Goal: Task Accomplishment & Management: Complete application form

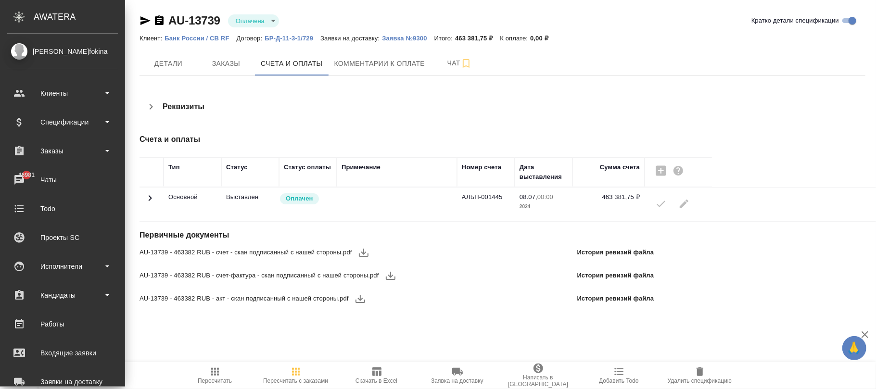
scroll to position [165, 0]
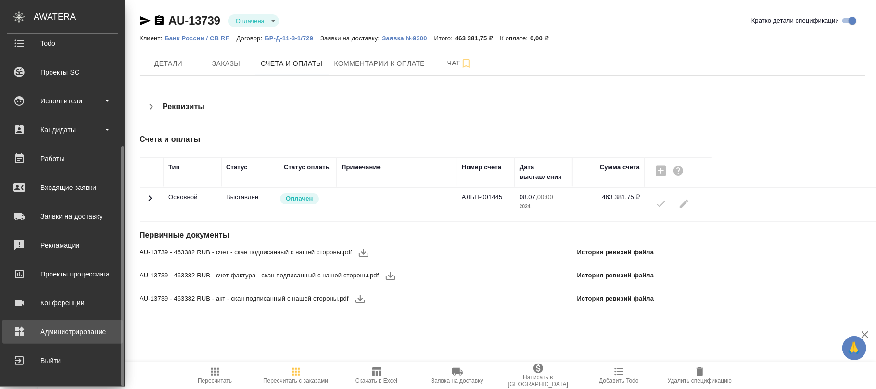
click at [64, 331] on div "Администрирование" at bounding box center [62, 332] width 111 height 14
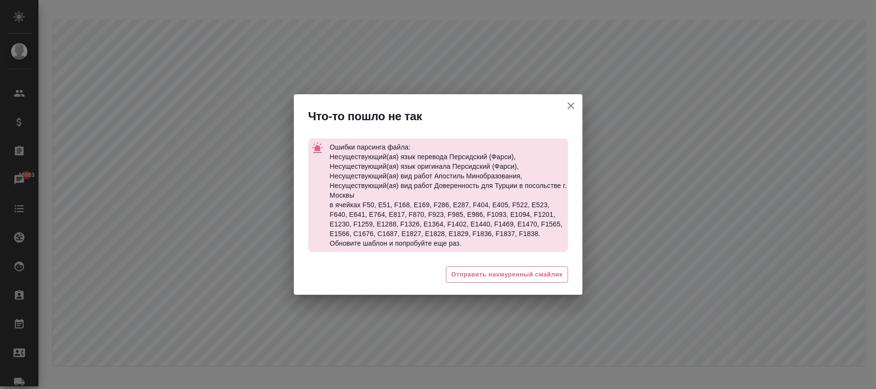
click at [574, 107] on icon "button" at bounding box center [571, 106] width 12 height 12
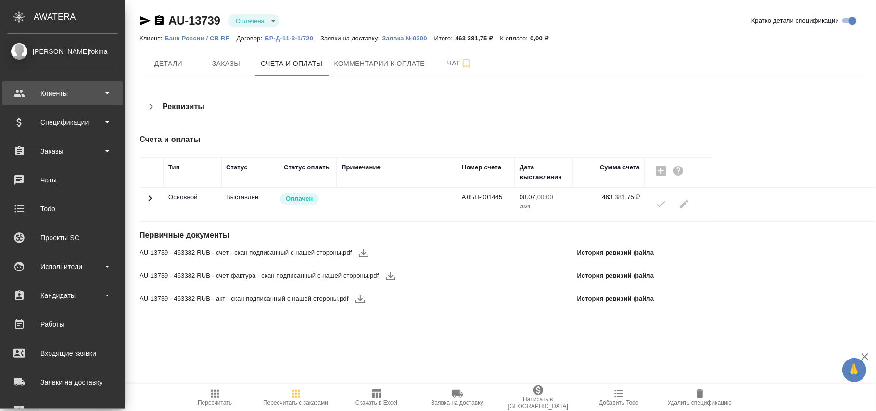
click at [46, 82] on div "Клиенты" at bounding box center [62, 93] width 120 height 24
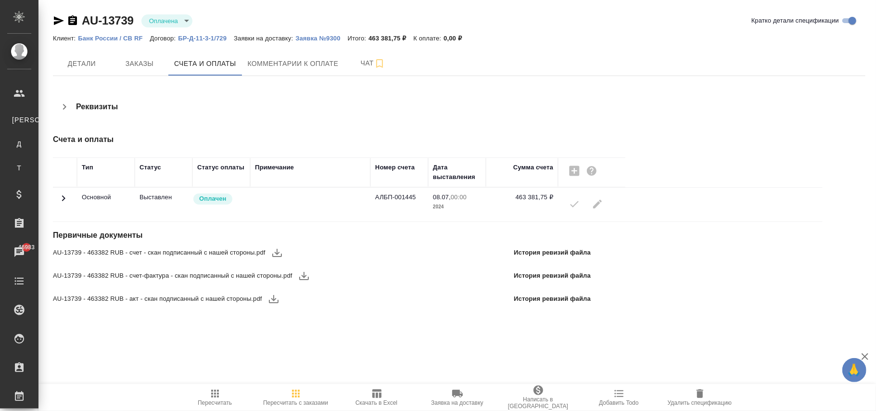
click at [193, 36] on p "БР-Д-11-3-1/729" at bounding box center [206, 38] width 56 height 7
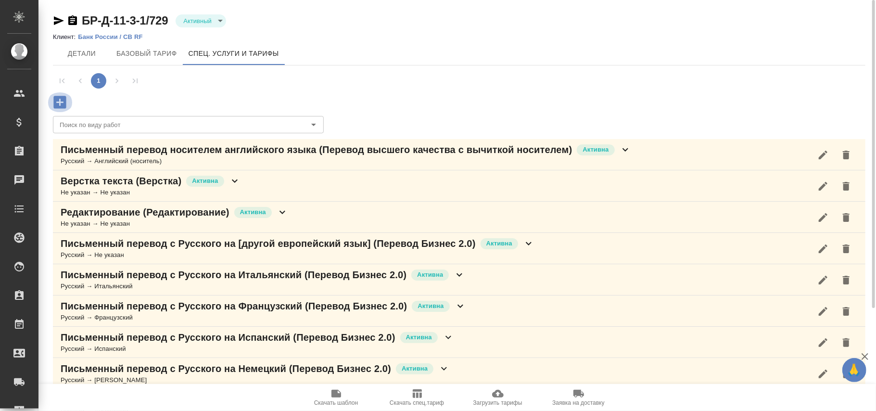
click at [66, 101] on icon "button" at bounding box center [59, 102] width 13 height 13
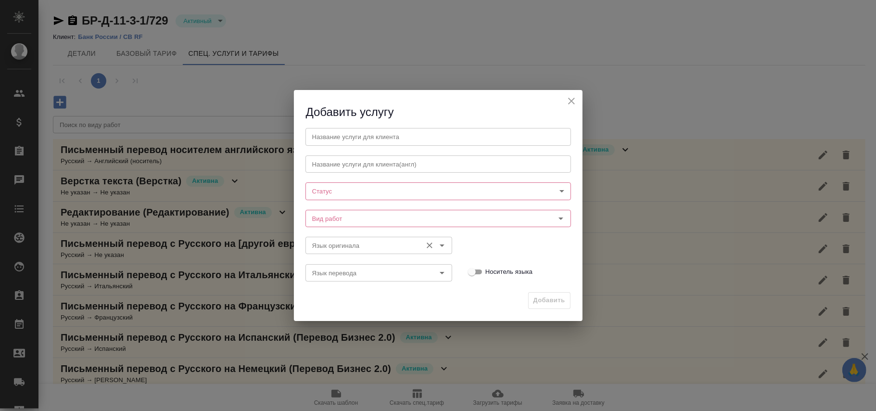
drag, startPoint x: 342, startPoint y: 254, endPoint x: 341, endPoint y: 249, distance: 6.1
click at [342, 254] on div "Название услуги для клиента Название услуги для клиента Название услуги для кли…" at bounding box center [438, 203] width 269 height 163
click at [341, 246] on input "Язык оригинала" at bounding box center [362, 246] width 109 height 12
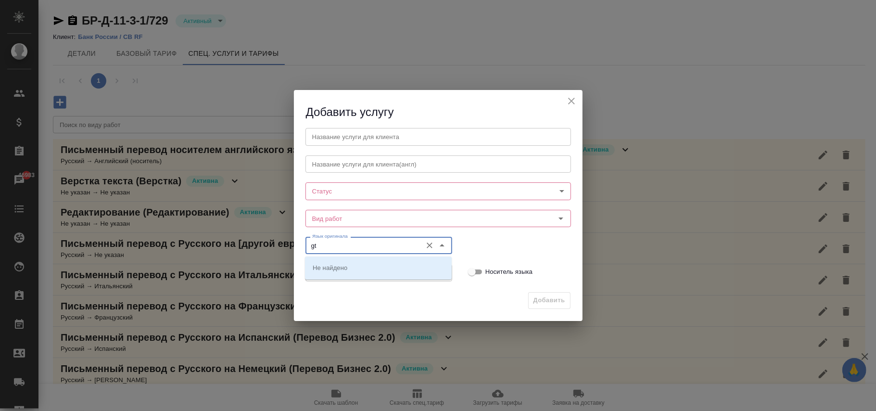
type input "g"
type input "п"
click at [353, 266] on li "Фарси" at bounding box center [378, 267] width 147 height 17
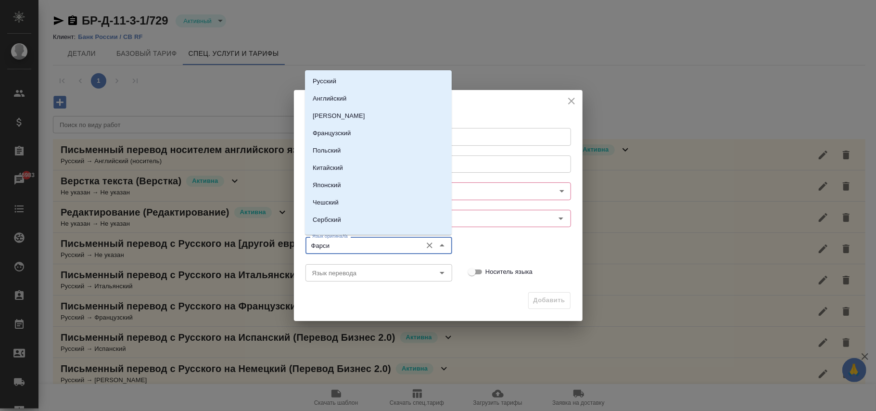
drag, startPoint x: 351, startPoint y: 248, endPoint x: 293, endPoint y: 255, distance: 57.6
click at [294, 255] on div "Название услуги для клиента Название услуги для клиента Название услуги для кли…" at bounding box center [438, 203] width 289 height 167
type input "Фарси"
click at [349, 271] on input "Язык перевода" at bounding box center [362, 273] width 109 height 12
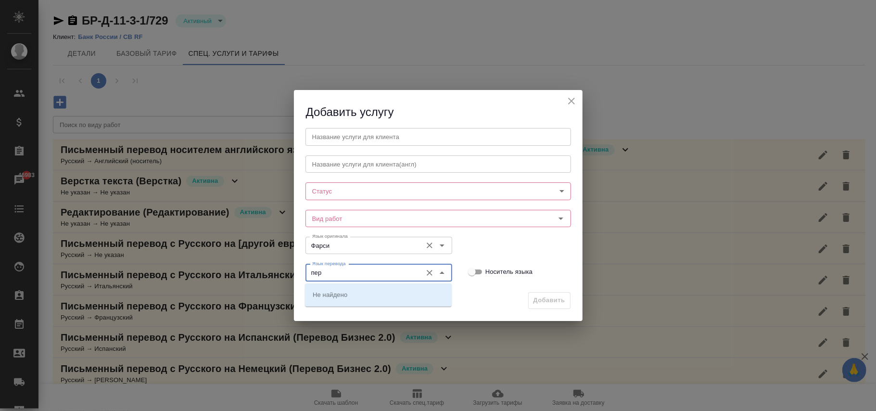
type input "пер"
click at [343, 244] on input "Фарси" at bounding box center [362, 246] width 109 height 12
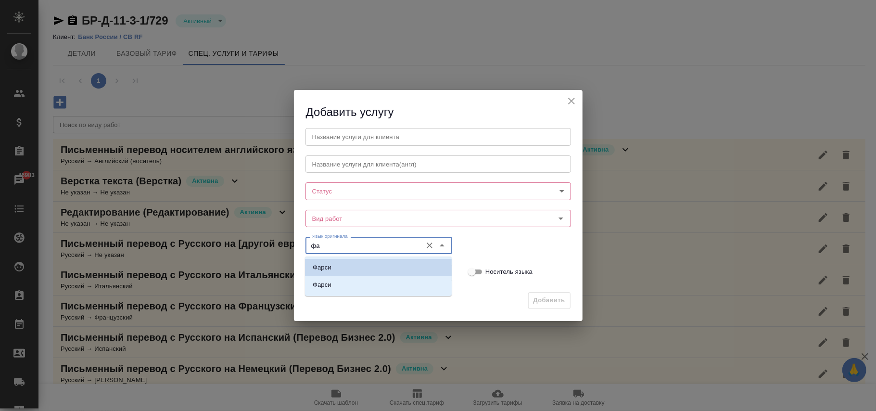
click at [349, 266] on li "Фарси" at bounding box center [378, 267] width 147 height 17
type input "Фарси"
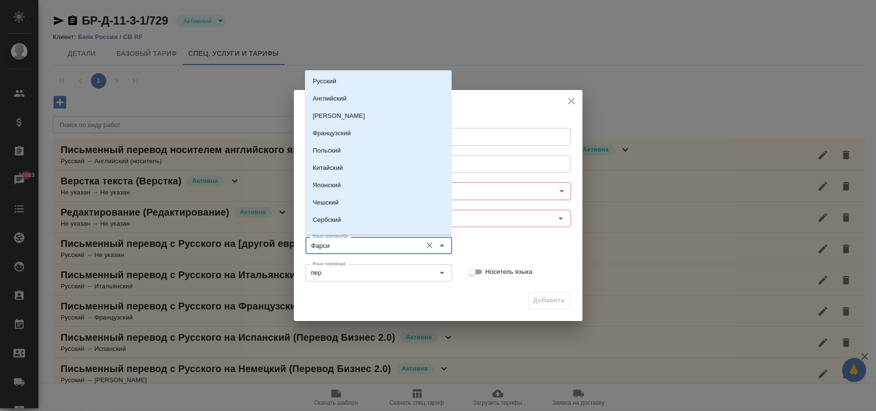
drag, startPoint x: 348, startPoint y: 243, endPoint x: 299, endPoint y: 243, distance: 49.1
click at [299, 243] on div "Язык оригинала Фарси Язык оригинала" at bounding box center [379, 244] width 166 height 42
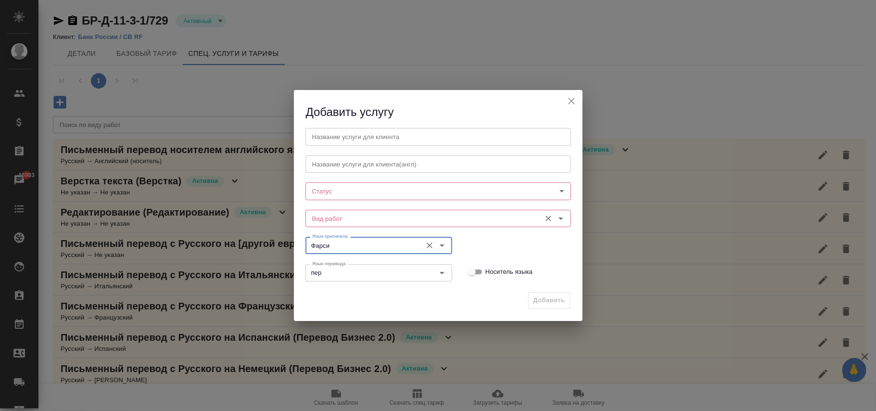
click at [366, 222] on input "Вид работ" at bounding box center [422, 219] width 228 height 12
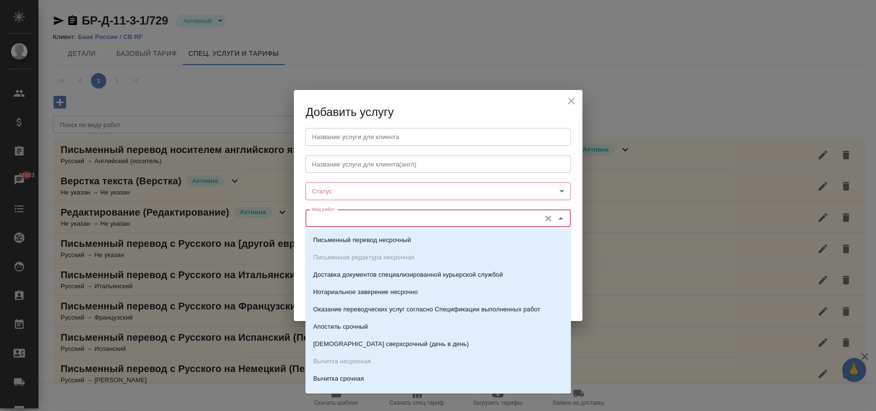
paste input "Апостиль Минобразования"
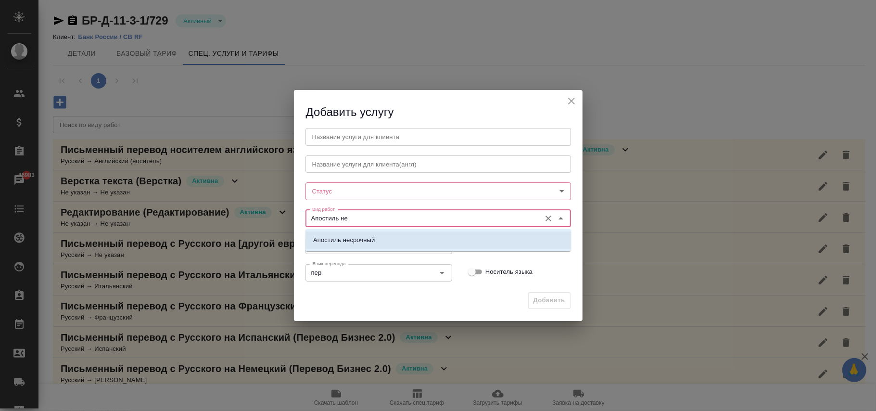
click at [370, 240] on p "Апостиль несрочный" at bounding box center [344, 240] width 62 height 10
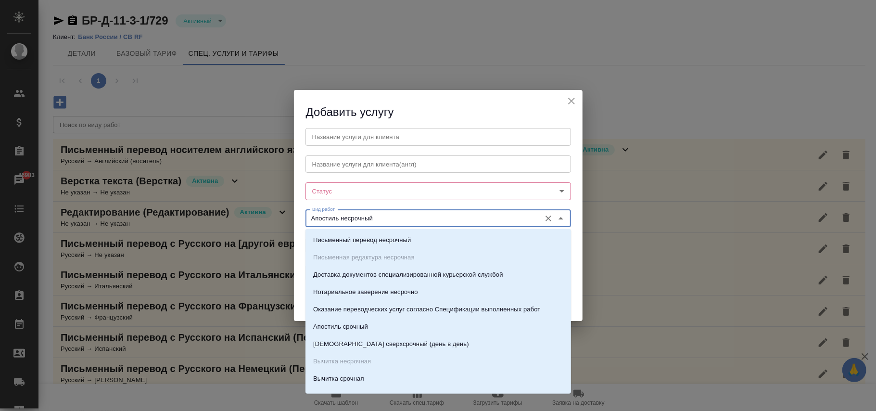
drag, startPoint x: 383, startPoint y: 218, endPoint x: 297, endPoint y: 212, distance: 85.8
click at [297, 212] on div "Вид работ Апостиль несрочный Вид работ" at bounding box center [438, 217] width 285 height 42
type input "Апостиль несрочный"
click at [389, 218] on input "Апостиль несрочный" at bounding box center [422, 219] width 228 height 12
drag, startPoint x: 356, startPoint y: 223, endPoint x: 237, endPoint y: 223, distance: 119.3
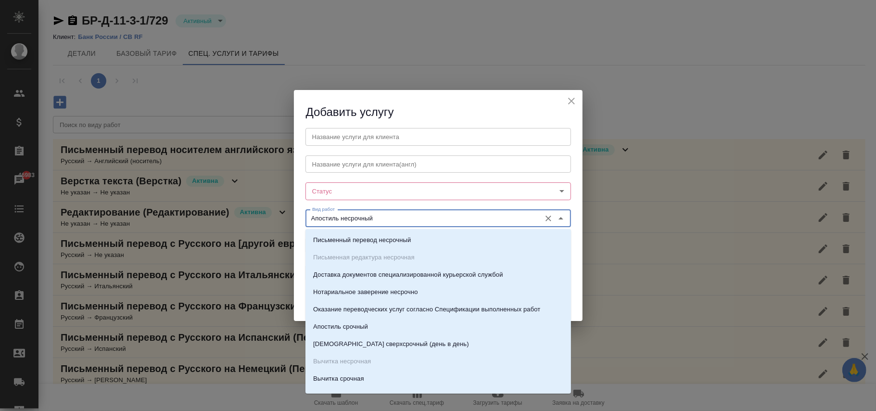
click at [237, 223] on div "Добавить услугу Название услуги для клиента Название услуги для клиента Названи…" at bounding box center [438, 205] width 876 height 411
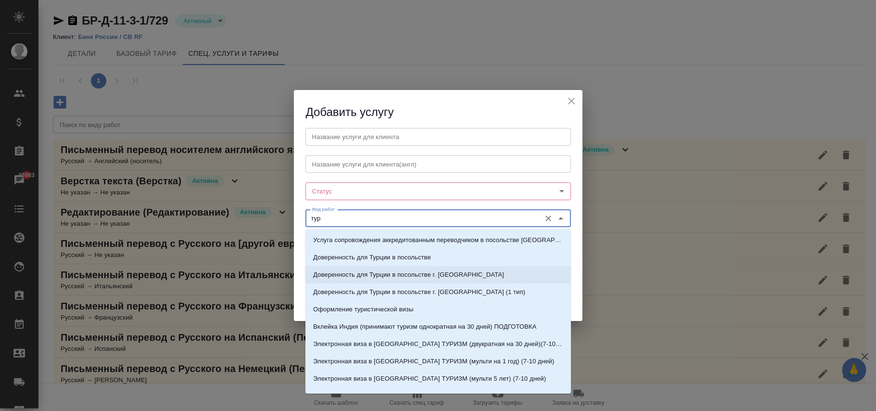
click at [444, 272] on p "Доверенность для Турции в посольстве г. Санкт- Петербург" at bounding box center [408, 275] width 191 height 10
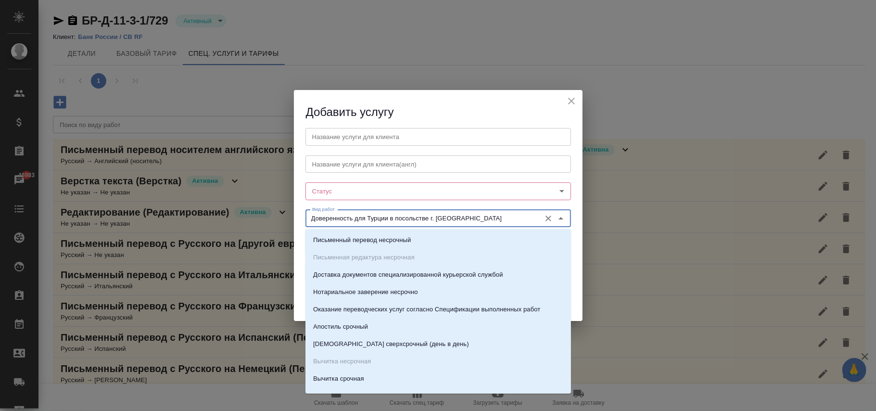
drag, startPoint x: 506, startPoint y: 216, endPoint x: 324, endPoint y: 224, distance: 182.5
click at [280, 224] on div "Добавить услугу Название услуги для клиента Название услуги для клиента Названи…" at bounding box center [438, 205] width 876 height 411
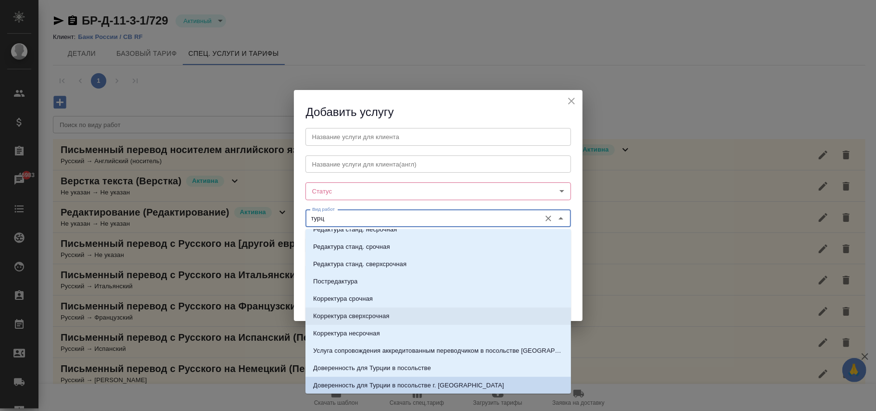
scroll to position [15, 0]
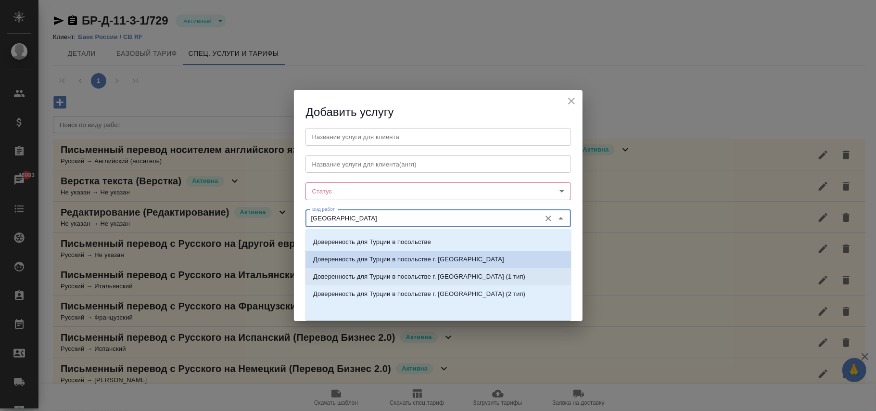
click at [453, 277] on p "Доверенность для Турции в посольстве г. Москвы (1 тип)" at bounding box center [419, 277] width 212 height 10
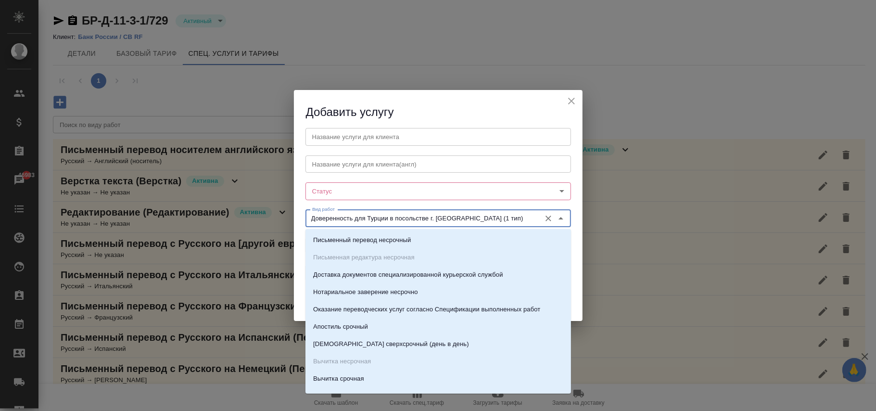
drag, startPoint x: 495, startPoint y: 214, endPoint x: 289, endPoint y: 201, distance: 206.3
click at [289, 201] on div "Добавить услугу Название услуги для клиента Название услуги для клиента Названи…" at bounding box center [438, 205] width 876 height 411
drag, startPoint x: 389, startPoint y: 212, endPoint x: 364, endPoint y: 216, distance: 25.0
type input "Доверенность для Турции в посольстве г. Москвы (1 тип)"
